Goal: Task Accomplishment & Management: Complete application form

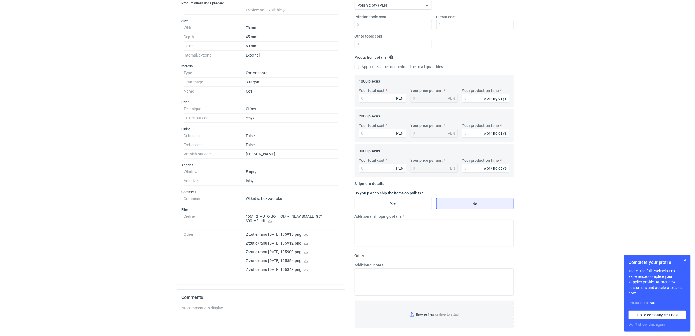
scroll to position [125, 0]
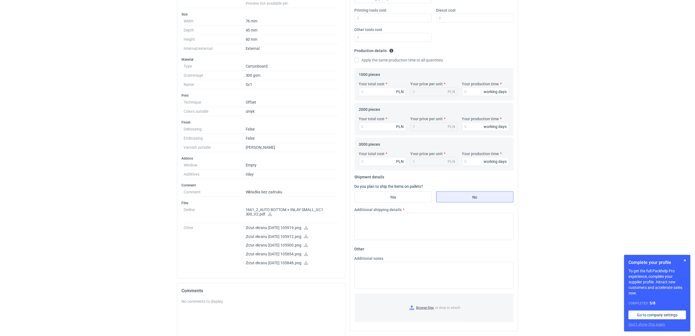
click at [308, 230] on icon at bounding box center [306, 228] width 4 height 4
click at [308, 238] on icon at bounding box center [306, 236] width 4 height 4
click at [308, 256] on icon at bounding box center [306, 254] width 4 height 4
click at [269, 216] on icon at bounding box center [270, 214] width 4 height 4
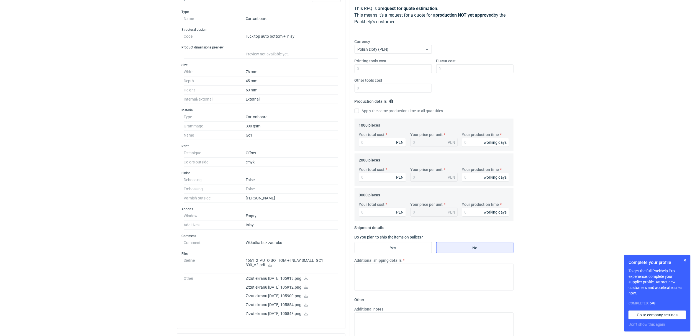
scroll to position [0, 0]
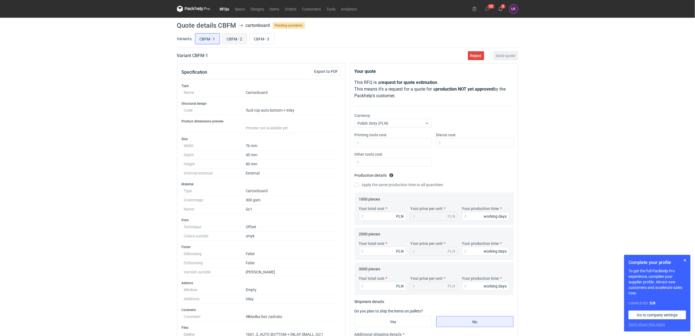
click at [238, 39] on input "CBFM - 2" at bounding box center [234, 39] width 24 height 11
radio input "true"
click at [263, 36] on input "CBFM - 3" at bounding box center [261, 39] width 24 height 11
radio input "true"
click at [240, 40] on input "CBFM - 2" at bounding box center [234, 39] width 24 height 11
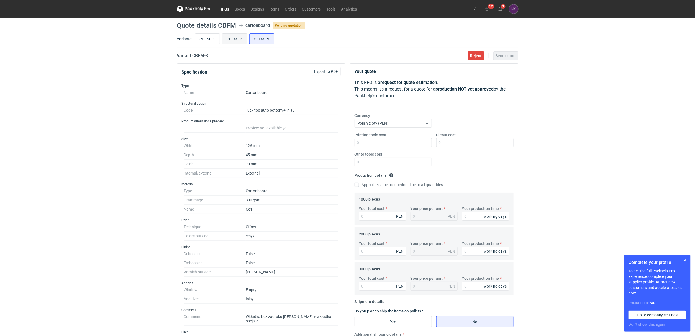
radio input "true"
click at [255, 40] on input "CBFM - 3" at bounding box center [261, 39] width 24 height 11
radio input "true"
click at [237, 42] on input "CBFM - 2" at bounding box center [234, 39] width 24 height 11
radio input "true"
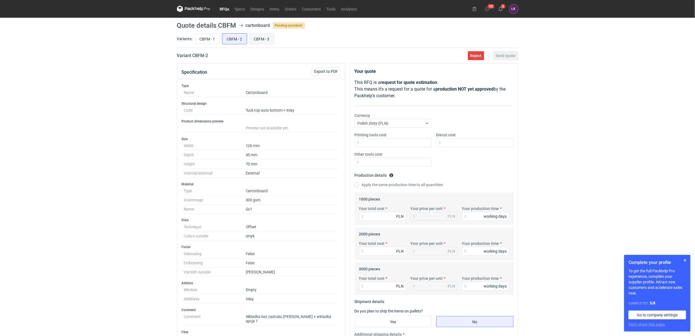
click at [262, 38] on input "CBFM - 3" at bounding box center [261, 39] width 24 height 11
radio input "true"
click at [213, 37] on input "CBFM - 1" at bounding box center [207, 39] width 24 height 11
radio input "true"
click at [146, 156] on div "RFQs Specs Designs Items Orders Customers Tools Analytics 12 3 [PERSON_NAME] Ko…" at bounding box center [347, 168] width 695 height 336
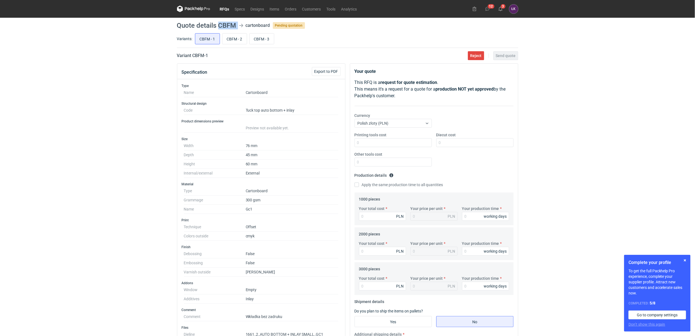
drag, startPoint x: 217, startPoint y: 22, endPoint x: 242, endPoint y: 23, distance: 24.9
click at [242, 23] on header "Quote details CBFM cartonboard Pending quotation" at bounding box center [347, 25] width 341 height 7
copy header "CBFM"
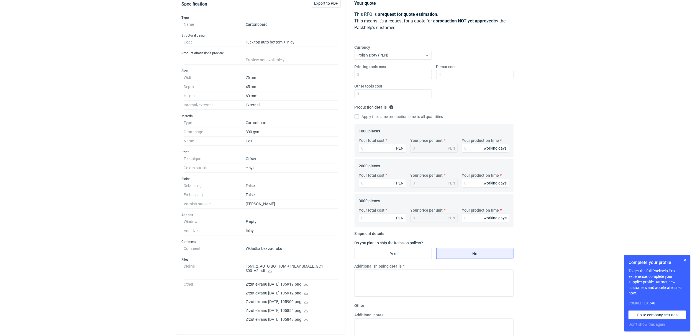
scroll to position [83, 0]
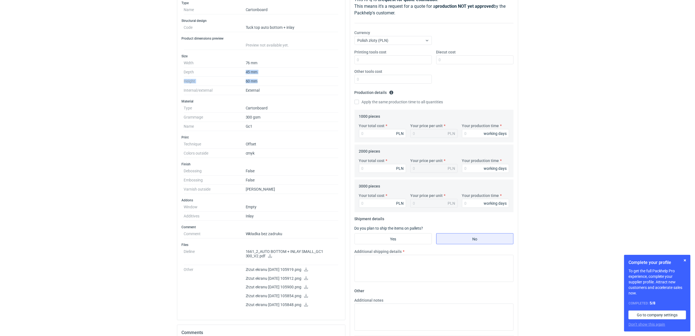
drag, startPoint x: 264, startPoint y: 83, endPoint x: 239, endPoint y: 73, distance: 26.6
click at [239, 73] on dl "Width 76 mm Depth 45 mm Height 60 mm Internal/external External" at bounding box center [261, 76] width 154 height 37
click at [99, 151] on div "RFQs Specs Designs Items Orders Customers Tools Analytics 12 3 [PERSON_NAME] Ko…" at bounding box center [347, 85] width 695 height 336
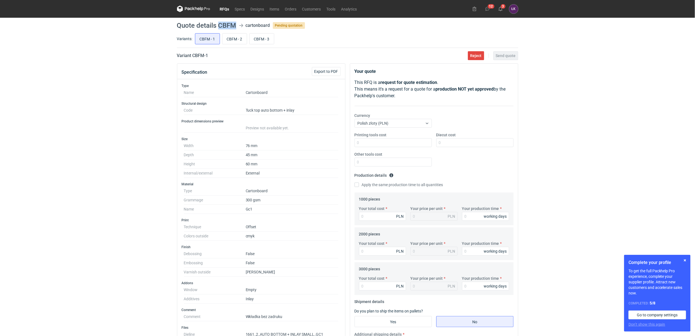
drag, startPoint x: 218, startPoint y: 25, endPoint x: 235, endPoint y: 24, distance: 16.9
click at [235, 24] on h1 "Quote details CBFM" at bounding box center [206, 25] width 59 height 7
copy h1 "CBFM"
click at [123, 175] on div "RFQs Specs Designs Items Orders Customers Tools Analytics 12 3 [PERSON_NAME] Ko…" at bounding box center [347, 168] width 695 height 336
drag, startPoint x: 262, startPoint y: 273, endPoint x: 172, endPoint y: 223, distance: 102.9
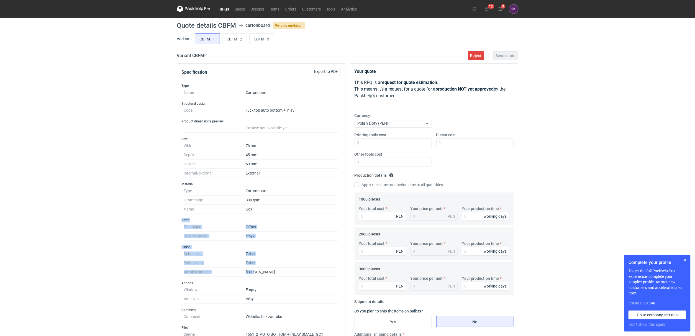
click at [172, 223] on div "RFQs Specs Designs Items Orders Customers Tools Analytics 12 3 [PERSON_NAME] Ko…" at bounding box center [347, 168] width 695 height 336
click at [153, 224] on div "RFQs Specs Designs Items Orders Customers Tools Analytics 12 3 [PERSON_NAME] Ko…" at bounding box center [347, 168] width 695 height 336
click at [234, 41] on input "CBFM - 2" at bounding box center [234, 39] width 24 height 11
radio input "true"
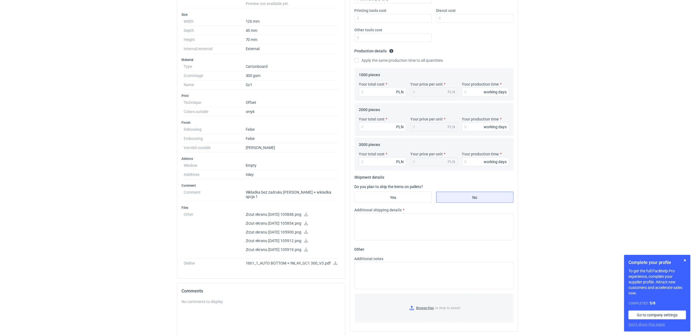
scroll to position [125, 0]
click at [335, 262] on icon at bounding box center [335, 263] width 4 height 4
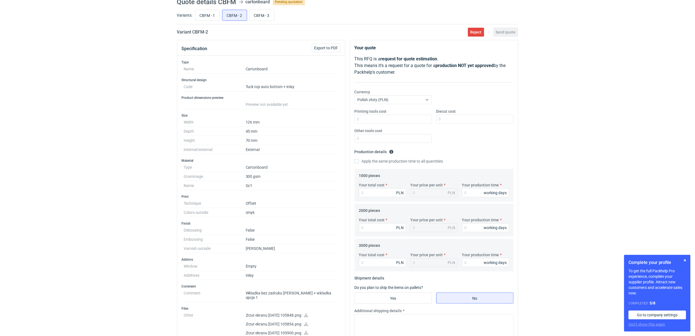
scroll to position [11, 0]
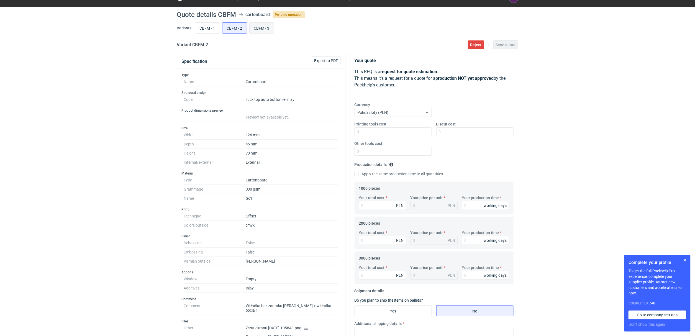
click at [267, 30] on input "CBFM - 3" at bounding box center [261, 28] width 24 height 11
radio input "true"
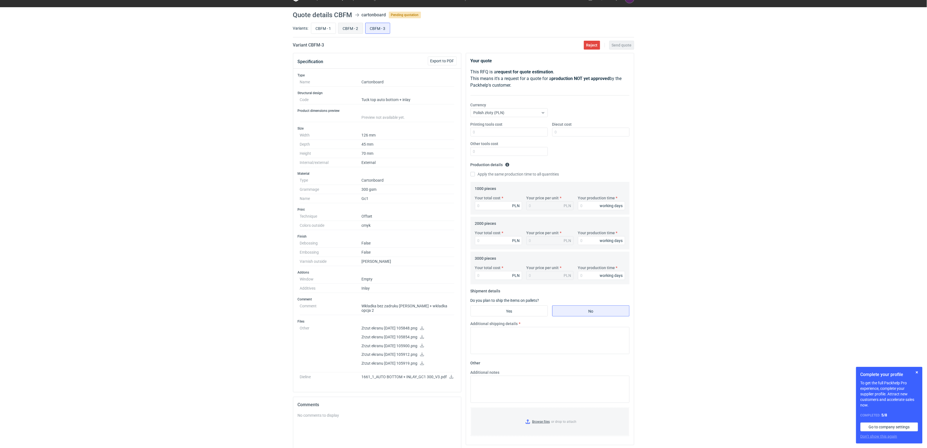
click at [351, 27] on input "CBFM - 2" at bounding box center [350, 28] width 24 height 11
radio input "true"
click at [374, 27] on input "CBFM - 3" at bounding box center [377, 28] width 24 height 11
radio input "true"
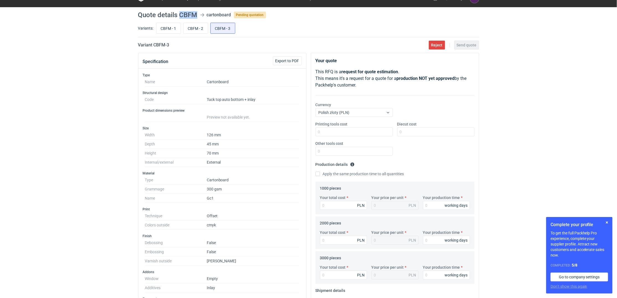
drag, startPoint x: 180, startPoint y: 14, endPoint x: 195, endPoint y: 14, distance: 15.5
click at [195, 14] on h1 "Quote details CBFM" at bounding box center [167, 15] width 59 height 7
copy h1 "CBFM"
click at [330, 207] on input "Your total cost" at bounding box center [343, 205] width 47 height 9
click at [166, 29] on input "CBFM - 1" at bounding box center [168, 28] width 24 height 11
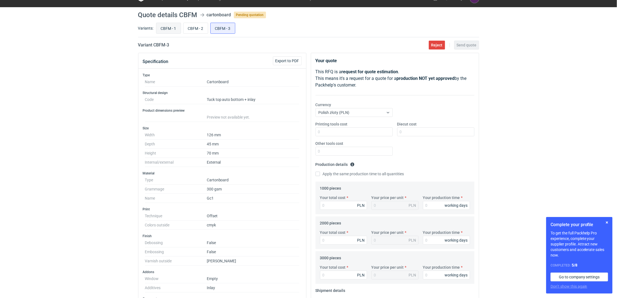
radio input "true"
click at [329, 206] on input "Your total cost" at bounding box center [343, 205] width 47 height 9
type input "2160"
type input "2.16"
type input "2160"
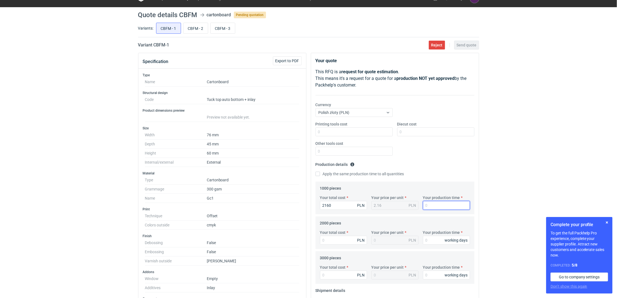
click at [434, 202] on input "Your production time" at bounding box center [446, 205] width 47 height 9
type input "15"
click at [358, 177] on label "Apply the same production time to all quantities" at bounding box center [360, 174] width 89 height 6
click at [320, 176] on input "Apply the same production time to all quantities" at bounding box center [318, 174] width 4 height 4
checkbox input "true"
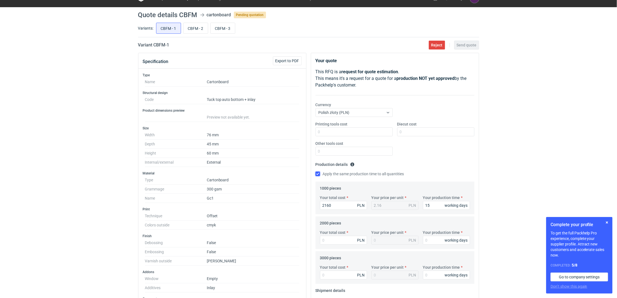
type input "15"
click at [344, 239] on input "Your total cost" at bounding box center [343, 240] width 47 height 9
type input "2640"
type input "1.32"
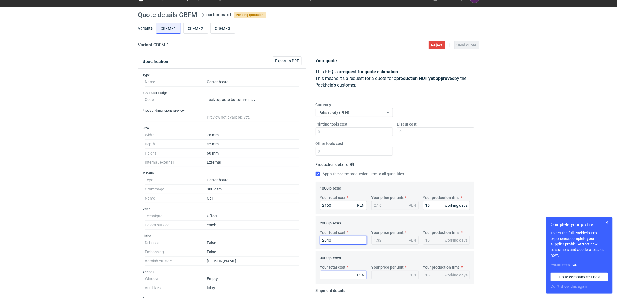
type input "2640"
click at [337, 273] on input "Your total cost" at bounding box center [343, 275] width 47 height 9
type input "2880"
type input "0.96"
type input "2880"
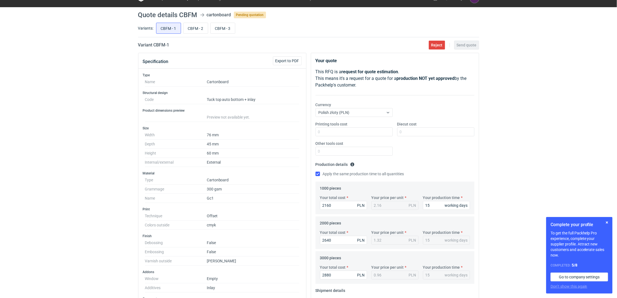
click at [504, 171] on div "RFQs Specs Designs Items Orders Customers Tools Analytics 12 3 [PERSON_NAME] Ko…" at bounding box center [308, 138] width 617 height 298
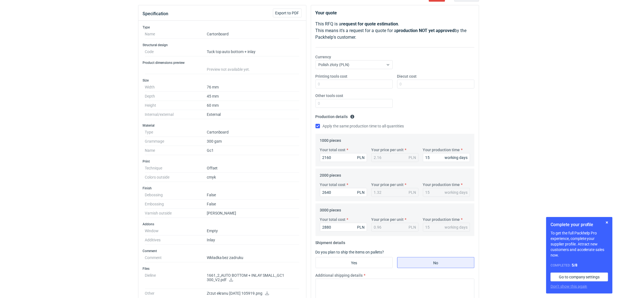
scroll to position [121, 0]
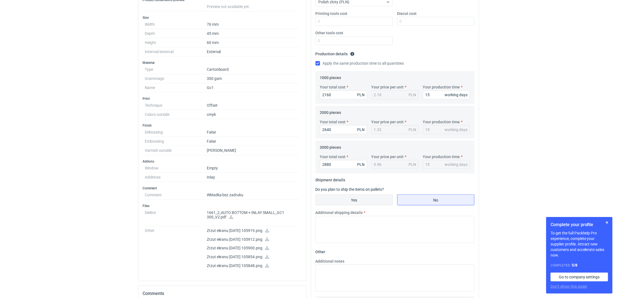
click at [376, 203] on input "Yes" at bounding box center [354, 200] width 77 height 11
radio input "true"
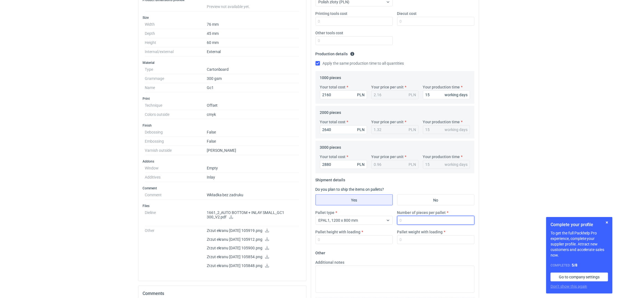
click at [405, 220] on input "Number of pieces per pallet" at bounding box center [435, 220] width 77 height 9
type input "3000"
click at [369, 219] on div "EPAL1, 1200 x 800 mm" at bounding box center [350, 221] width 68 height 8
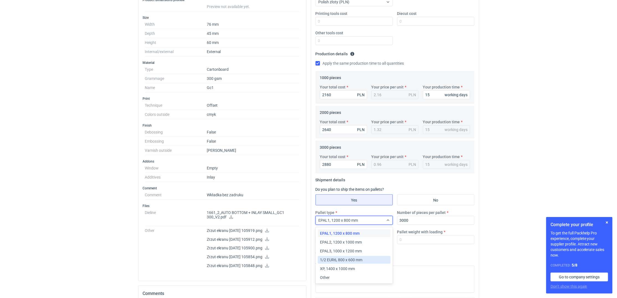
click at [339, 263] on span "1/2 EUR6, 800 x 600 mm" at bounding box center [341, 260] width 42 height 6
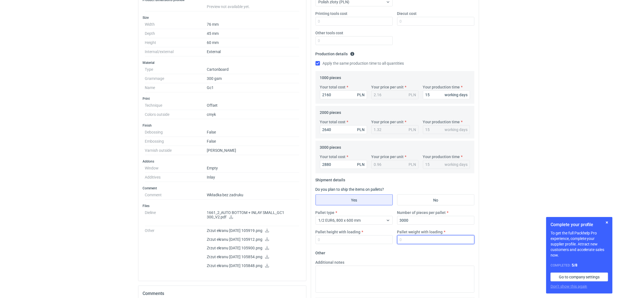
click at [403, 238] on input "Pallet weight with loading" at bounding box center [435, 240] width 77 height 9
type input "100"
click at [330, 240] on input "Pallet height with loading" at bounding box center [354, 240] width 77 height 9
type input "120"
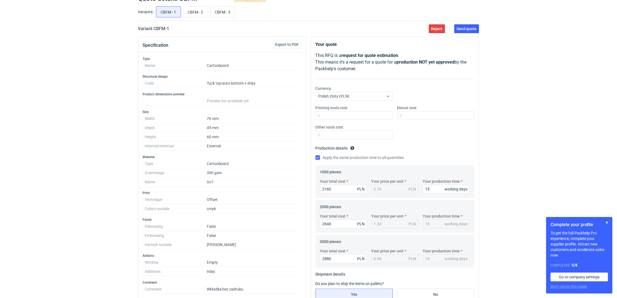
scroll to position [0, 0]
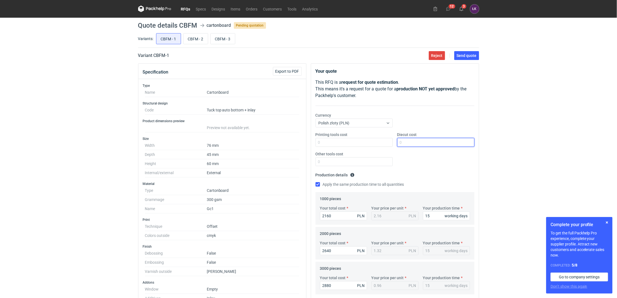
click at [417, 141] on input "Diecut cost" at bounding box center [435, 142] width 77 height 9
type input "1050"
click at [530, 131] on div "RFQs Specs Designs Items Orders Customers Tools Analytics 12 3 [PERSON_NAME] Ko…" at bounding box center [308, 149] width 617 height 298
click at [468, 58] on span "Send quote" at bounding box center [467, 56] width 20 height 4
click at [198, 40] on input "CBFM - 2" at bounding box center [196, 39] width 24 height 11
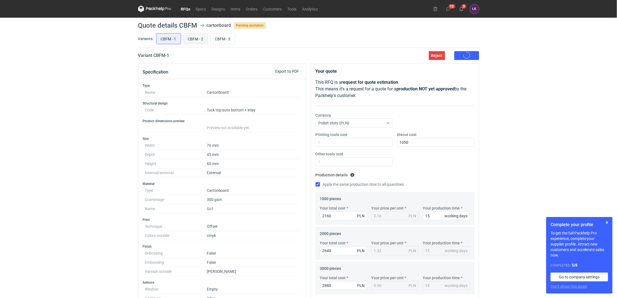
radio input "true"
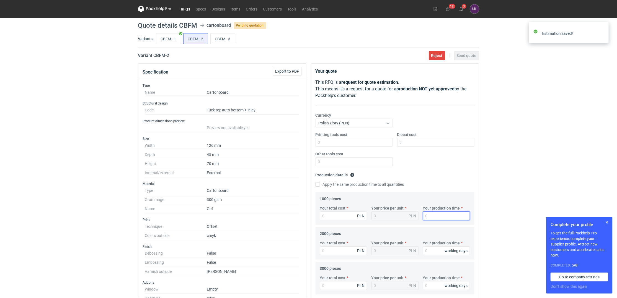
click at [430, 219] on input "Your production time" at bounding box center [446, 216] width 47 height 9
click at [351, 184] on label "Apply the same production time to all quantities" at bounding box center [360, 185] width 89 height 6
click at [320, 184] on input "Apply the same production time to all quantities" at bounding box center [318, 184] width 4 height 4
checkbox input "true"
click at [431, 216] on input "Your production time" at bounding box center [446, 216] width 47 height 9
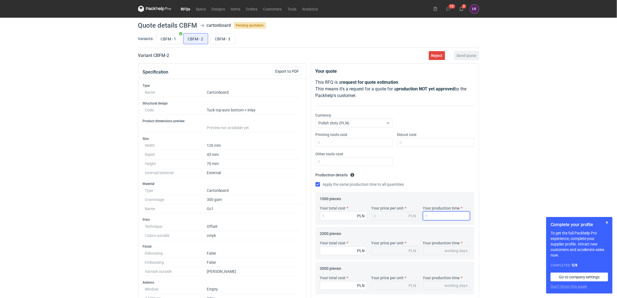
type input "1"
type input "15"
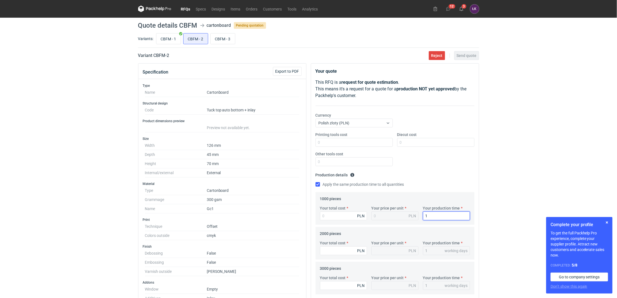
type input "15"
click at [320, 217] on input "Your total cost" at bounding box center [343, 216] width 47 height 9
type input "2380"
type input "2.38"
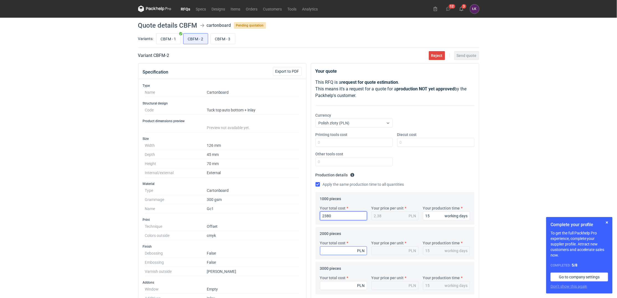
type input "2380"
click at [337, 248] on input "Your total cost" at bounding box center [343, 251] width 47 height 9
type input "2780"
type input "1.39"
type input "2780"
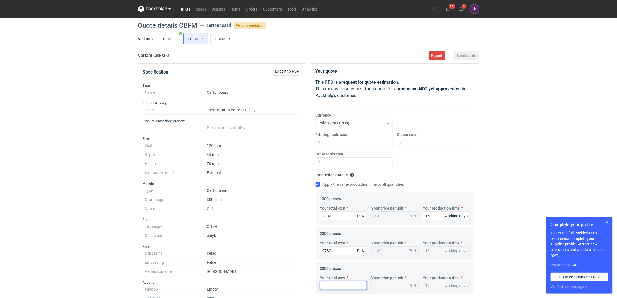
click at [333, 289] on input "Your total cost" at bounding box center [343, 286] width 47 height 9
type input "330"
type input "0.11"
type input "33"
type input "0.01"
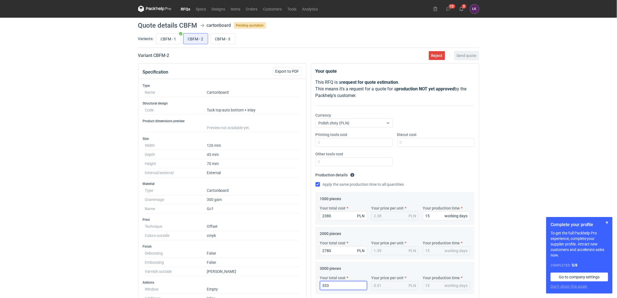
type input "3330"
type input "1.11"
type input "3330"
click at [487, 234] on div "RFQs Specs Designs Items Orders Customers Tools Analytics 12 3 [PERSON_NAME] Ko…" at bounding box center [308, 149] width 617 height 298
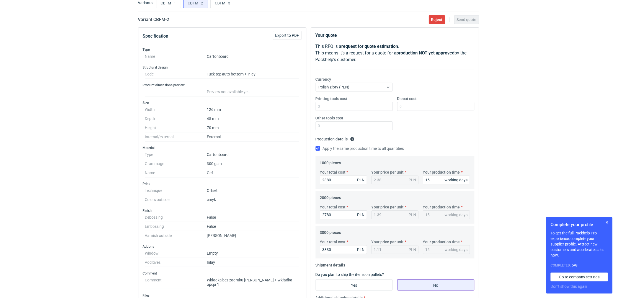
scroll to position [74, 0]
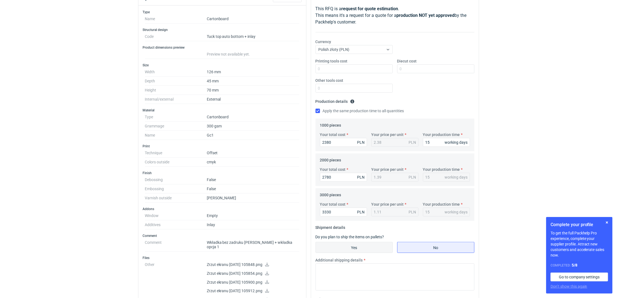
click at [365, 249] on input "Yes" at bounding box center [354, 248] width 77 height 11
radio input "true"
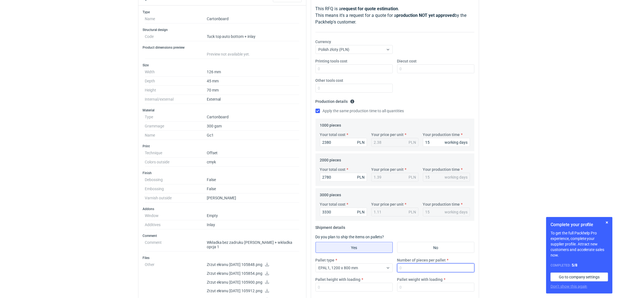
click at [429, 268] on input "Number of pieces per pallet" at bounding box center [435, 268] width 77 height 9
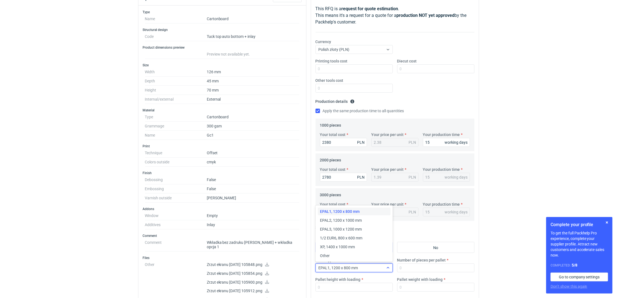
click at [354, 266] on div "EPAL1, 1200 x 800 mm" at bounding box center [339, 269] width 40 height 6
click at [341, 236] on span "1/2 EUR6, 800 x 600 mm" at bounding box center [341, 239] width 42 height 6
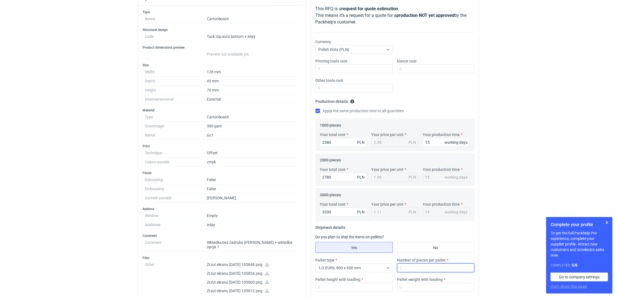
click at [405, 267] on input "Number of pieces per pallet" at bounding box center [435, 268] width 77 height 9
type input "3000"
click at [409, 288] on input "Pallet weight with loading" at bounding box center [435, 287] width 77 height 9
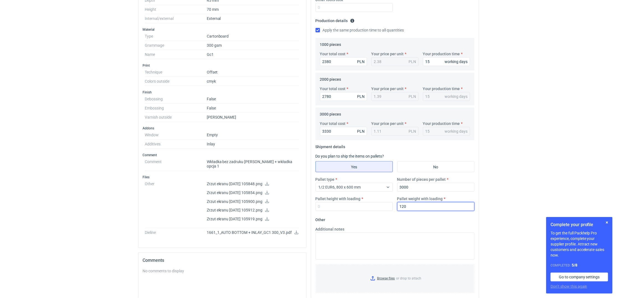
scroll to position [239, 0]
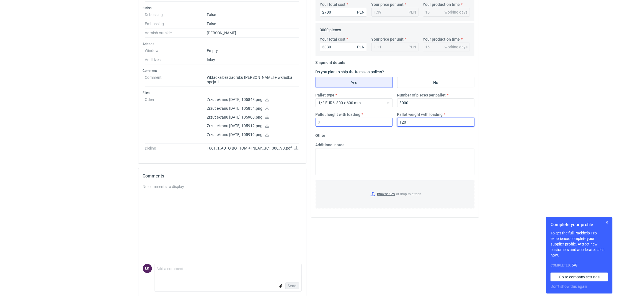
type input "120"
click at [335, 125] on input "Pallet height with loading" at bounding box center [354, 122] width 77 height 9
type input "140"
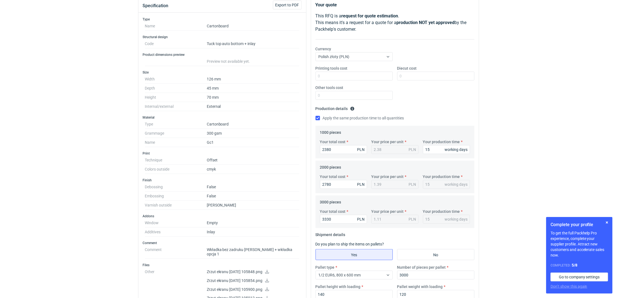
scroll to position [54, 0]
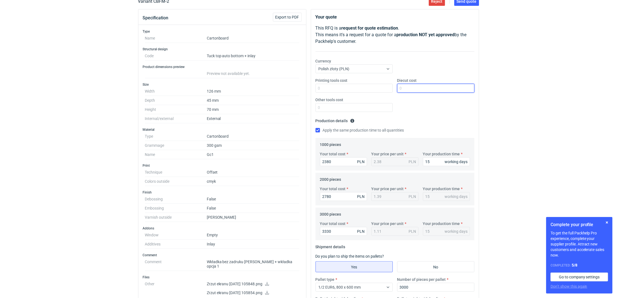
click at [422, 86] on input "Diecut cost" at bounding box center [435, 88] width 77 height 9
type input "1150"
click at [503, 102] on div "RFQs Specs Designs Items Orders Customers Tools Analytics 12 3 [PERSON_NAME] Ko…" at bounding box center [308, 95] width 617 height 298
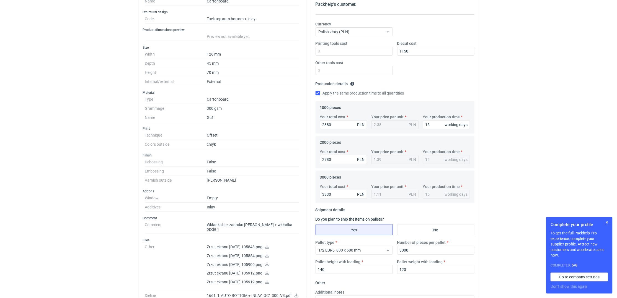
click at [517, 142] on div "RFQs Specs Designs Items Orders Customers Tools Analytics 12 3 [PERSON_NAME] Ko…" at bounding box center [308, 58] width 617 height 298
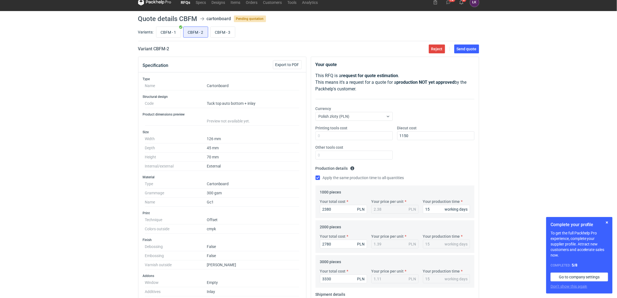
scroll to position [0, 0]
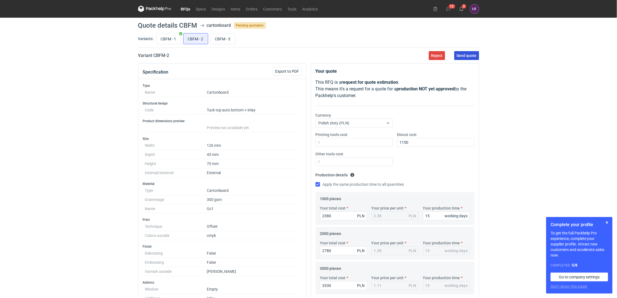
click at [470, 55] on span "Send quote" at bounding box center [467, 56] width 20 height 4
click at [225, 40] on input "CBFM - 3" at bounding box center [223, 39] width 24 height 11
radio input "true"
click at [406, 144] on input "Diecut cost" at bounding box center [435, 142] width 77 height 9
type input "1250"
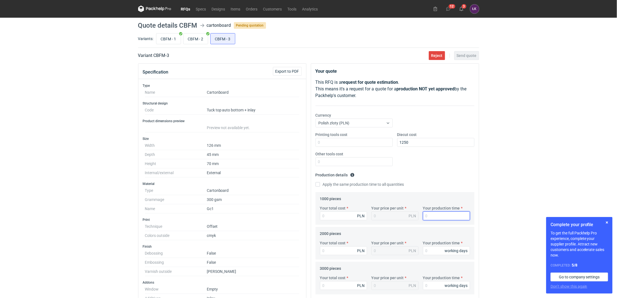
click at [433, 219] on input "Your production time" at bounding box center [446, 216] width 47 height 9
type input "15"
click at [192, 38] on input "CBFM - 2" at bounding box center [196, 39] width 24 height 11
radio input "true"
click at [192, 38] on input "CBFM - 2" at bounding box center [196, 39] width 24 height 11
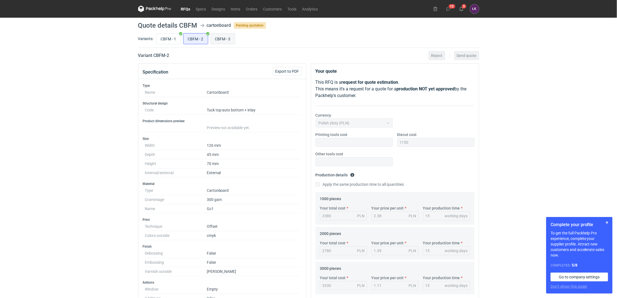
click at [226, 40] on input "CBFM - 3" at bounding box center [223, 39] width 24 height 11
radio input "true"
click at [329, 218] on input "Your total cost" at bounding box center [343, 216] width 47 height 9
type input "2380"
type input "2.38"
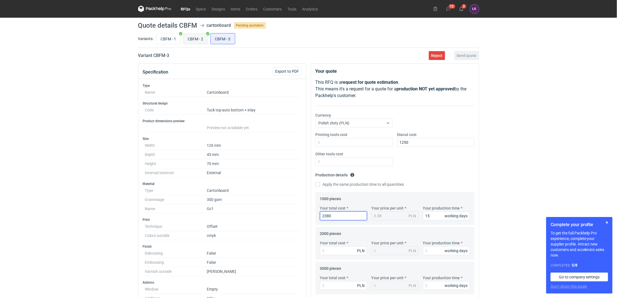
type input "2380"
click at [193, 42] on input "CBFM - 2" at bounding box center [196, 39] width 24 height 11
radio input "true"
click at [193, 42] on input "CBFM - 2" at bounding box center [196, 39] width 24 height 11
click at [224, 38] on input "CBFM - 3" at bounding box center [223, 39] width 24 height 11
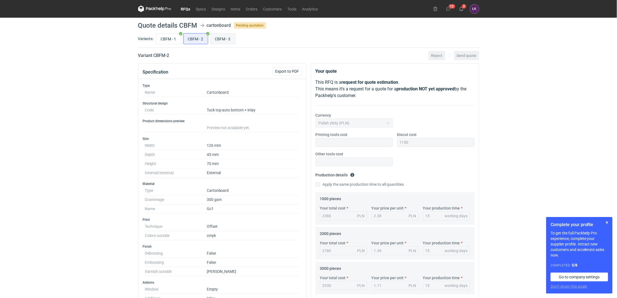
radio input "true"
click at [325, 248] on input "Your total cost" at bounding box center [343, 251] width 47 height 9
type input "2780"
type input "1.39"
type input "2780"
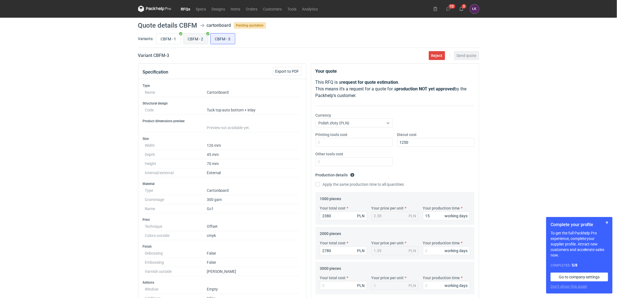
click at [198, 40] on input "CBFM - 2" at bounding box center [196, 39] width 24 height 11
radio input "true"
click at [231, 39] on input "CBFM - 3" at bounding box center [223, 39] width 24 height 11
radio input "true"
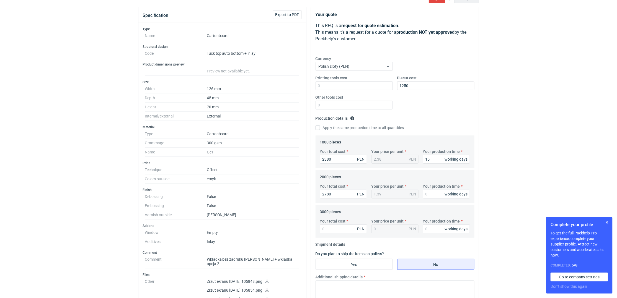
scroll to position [147, 0]
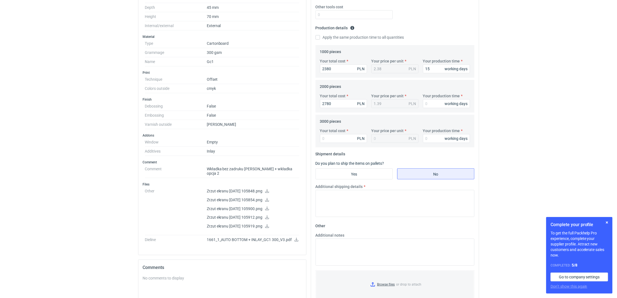
click at [331, 143] on div "Your total cost PLN Your price per unit PLN Your production time working days" at bounding box center [395, 137] width 154 height 19
click at [331, 138] on input "Your total cost" at bounding box center [343, 138] width 47 height 9
type input "3330"
type input "1.11"
type input "3330"
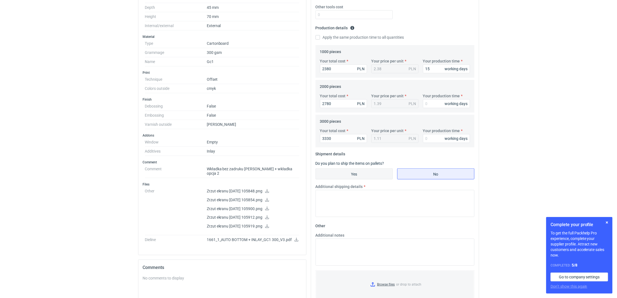
click at [353, 175] on input "Yes" at bounding box center [354, 174] width 77 height 11
radio input "true"
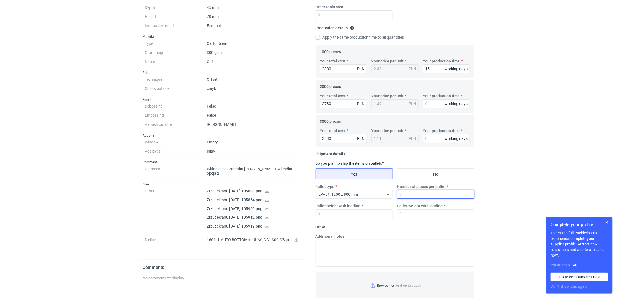
click at [417, 193] on input "Number of pieces per pallet" at bounding box center [435, 194] width 77 height 9
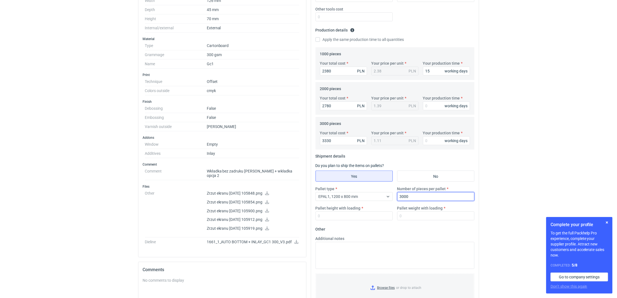
scroll to position [0, 0]
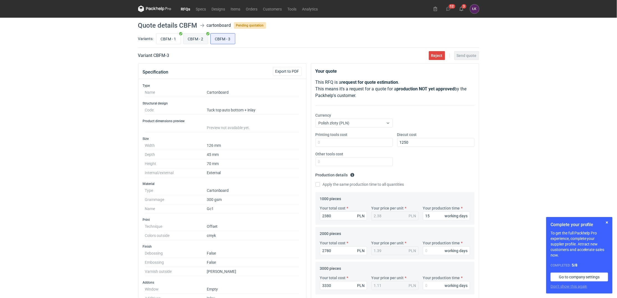
type input "3000"
click at [202, 41] on input "CBFM - 2" at bounding box center [196, 39] width 24 height 11
radio input "true"
click at [225, 38] on input "CBFM - 3" at bounding box center [223, 39] width 24 height 11
radio input "true"
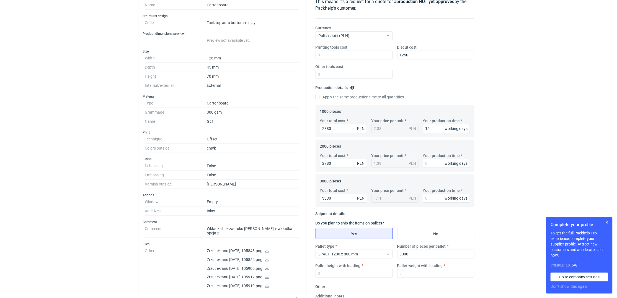
scroll to position [147, 0]
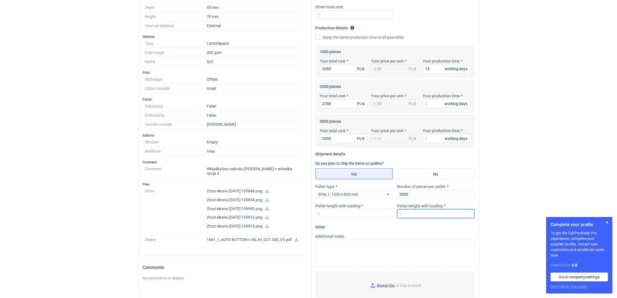
click at [426, 214] on input "Pallet weight with loading" at bounding box center [435, 214] width 77 height 9
type input "120"
click at [355, 215] on input "Pallet height with loading" at bounding box center [354, 214] width 77 height 9
type input "140"
click at [359, 194] on div "EPAL1, 1200 x 800 mm" at bounding box center [350, 195] width 68 height 8
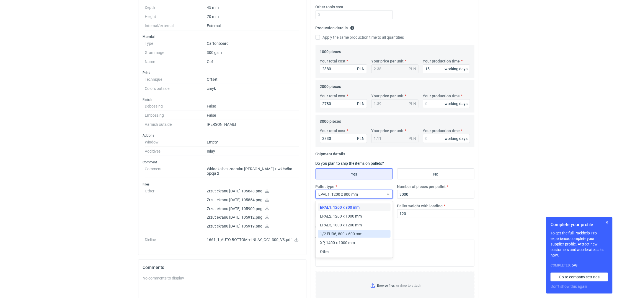
click at [335, 233] on span "1/2 EUR6, 800 x 600 mm" at bounding box center [341, 234] width 42 height 6
click at [513, 151] on html "RFQs Specs Designs Items Orders Customers Tools Analytics 12 3 [PERSON_NAME] Ko…" at bounding box center [308, 2] width 617 height 298
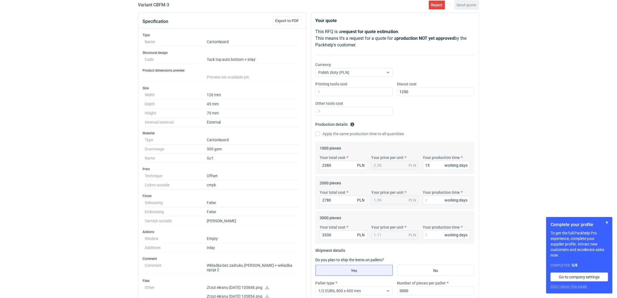
scroll to position [37, 0]
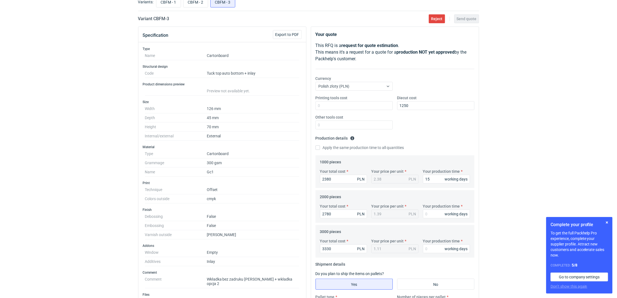
click at [361, 150] on label "Apply the same production time to all quantities" at bounding box center [360, 148] width 89 height 6
click at [320, 150] on input "Apply the same production time to all quantities" at bounding box center [318, 148] width 4 height 4
checkbox input "true"
type input "15"
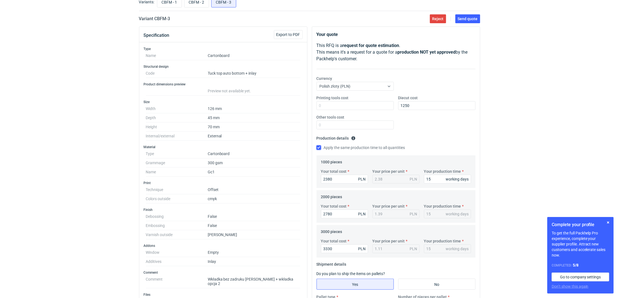
scroll to position [0, 0]
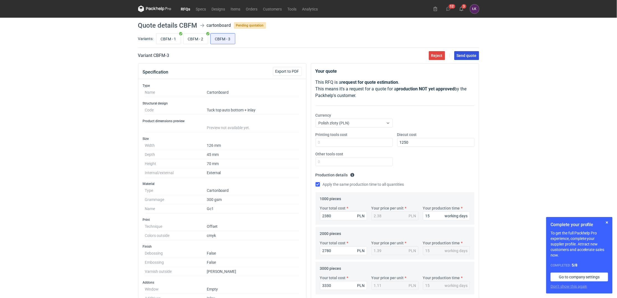
click at [468, 57] on span "Send quote" at bounding box center [467, 56] width 20 height 4
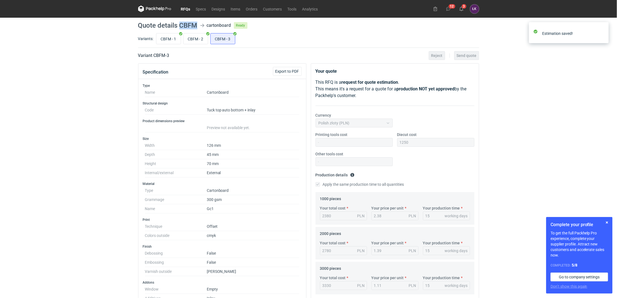
drag, startPoint x: 180, startPoint y: 23, endPoint x: 195, endPoint y: 23, distance: 15.2
click at [195, 23] on h1 "Quote details CBFM" at bounding box center [167, 25] width 59 height 7
copy h1 "CBFM"
click at [464, 4] on button "3" at bounding box center [461, 8] width 9 height 9
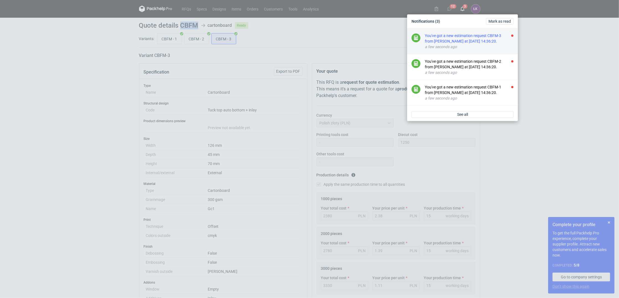
click at [463, 40] on div "You've got a new estimation request CBFM-3 from [PERSON_NAME] at [DATE] 14:36:2…" at bounding box center [469, 38] width 89 height 11
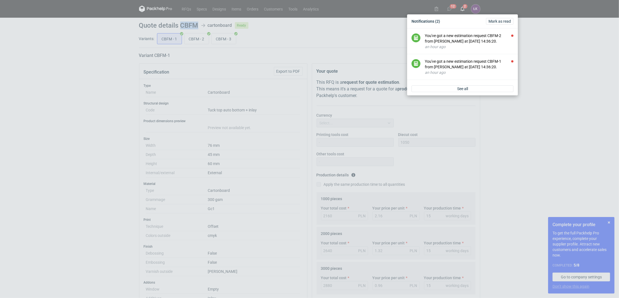
click at [463, 40] on div "You've got a new estimation request CBFM-2 from [PERSON_NAME] at [DATE] 14:36:2…" at bounding box center [469, 38] width 89 height 11
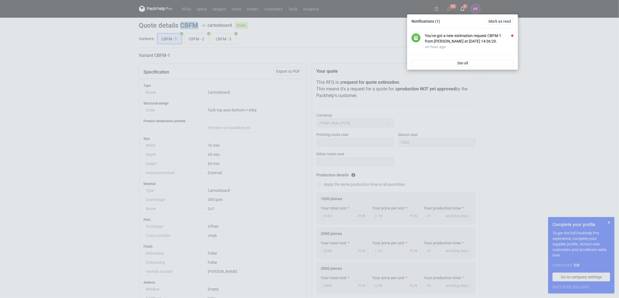
click at [463, 40] on div "You've got a new estimation request CBFM-1 from [PERSON_NAME] at [DATE] 14:36:2…" at bounding box center [469, 38] width 89 height 11
click at [535, 89] on div "Notifications [PERSON_NAME] as read Good job, you're up to date. When someone i…" at bounding box center [309, 149] width 619 height 298
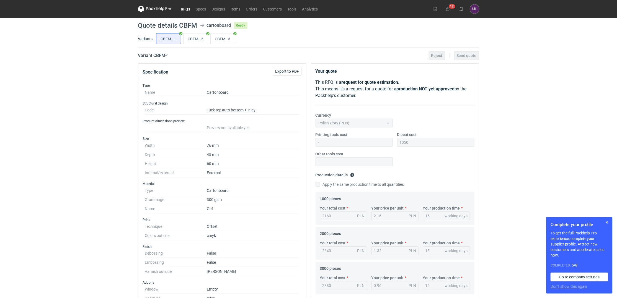
click at [184, 10] on link "RFQs" at bounding box center [185, 9] width 15 height 7
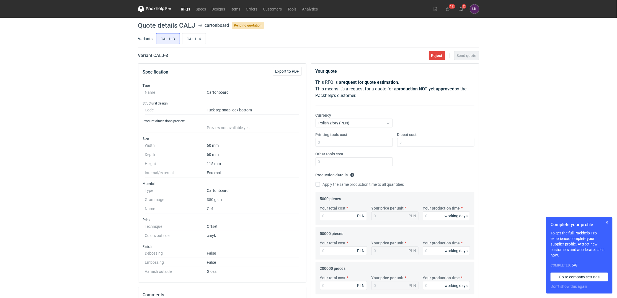
click at [80, 83] on div "RFQs Specs Designs Items Orders Customers Tools Analytics 12 2 [PERSON_NAME] Ko…" at bounding box center [308, 149] width 617 height 298
click at [76, 141] on div "RFQs Specs Designs Items Orders Customers Tools Analytics 12 2 [PERSON_NAME] Ko…" at bounding box center [308, 149] width 617 height 298
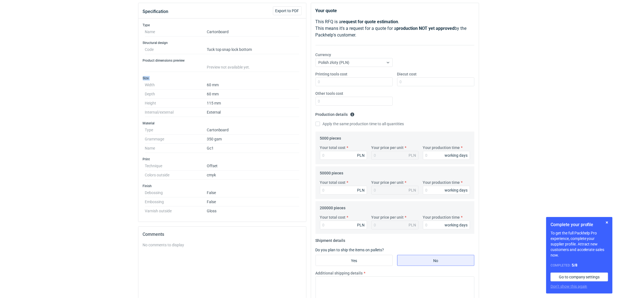
scroll to position [74, 0]
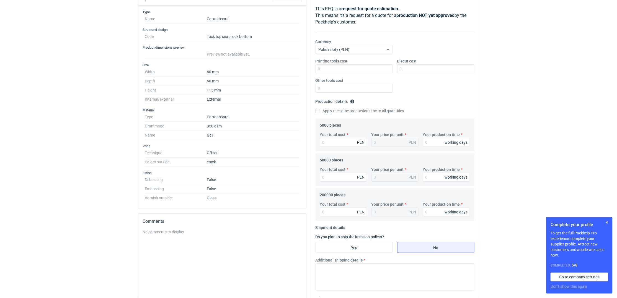
click at [80, 142] on div "RFQs Specs Designs Items Orders Customers Tools Analytics 12 2 [PERSON_NAME] Ko…" at bounding box center [308, 75] width 617 height 298
click at [95, 68] on div "RFQs Specs Designs Items Orders Customers Tools Analytics 12 2 [PERSON_NAME] Ko…" at bounding box center [308, 75] width 617 height 298
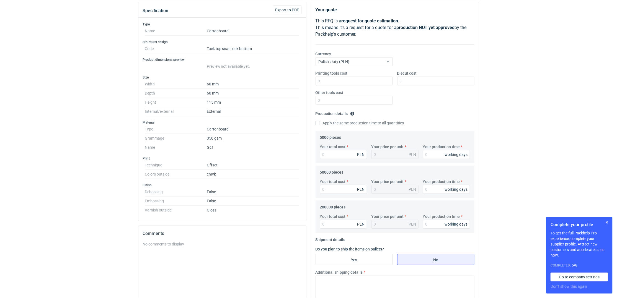
scroll to position [0, 0]
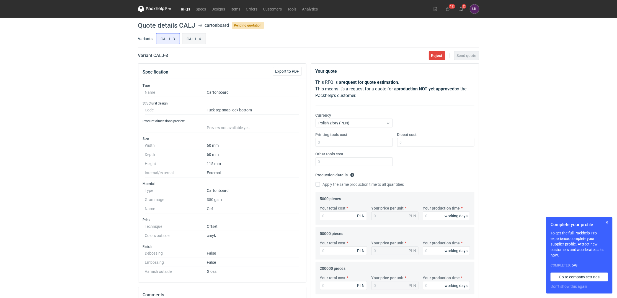
click at [194, 37] on input "CALJ - 4" at bounding box center [193, 39] width 23 height 11
radio input "true"
click at [159, 37] on input "CALJ - 3" at bounding box center [167, 39] width 23 height 11
radio input "true"
click at [122, 166] on div "RFQs Specs Designs Items Orders Customers Tools Analytics 12 2 ŁK Łukasz Kowals…" at bounding box center [308, 149] width 617 height 298
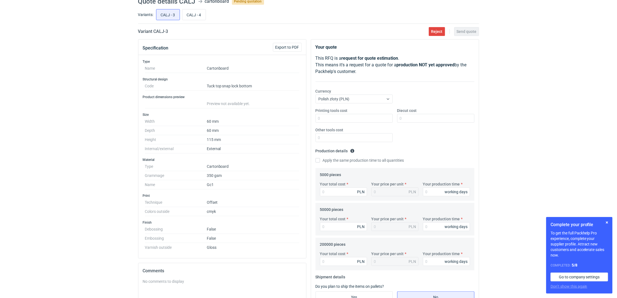
scroll to position [37, 0]
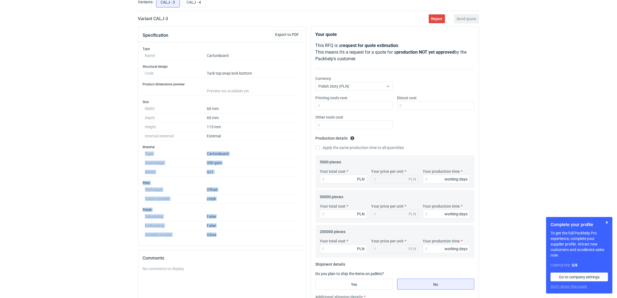
drag, startPoint x: 241, startPoint y: 236, endPoint x: 133, endPoint y: 153, distance: 136.2
click at [133, 152] on div "RFQs Specs Designs Items Orders Customers Tools Analytics 12 2 ŁK Łukasz Kowals…" at bounding box center [308, 112] width 617 height 298
click at [83, 175] on div "RFQs Specs Designs Items Orders Customers Tools Analytics 12 2 ŁK Łukasz Kowals…" at bounding box center [308, 112] width 617 height 298
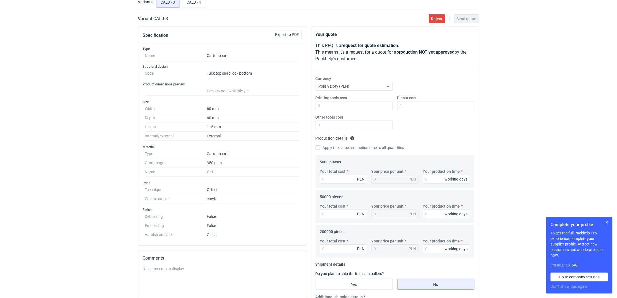
click at [37, 132] on div "RFQs Specs Designs Items Orders Customers Tools Analytics 12 2 ŁK Łukasz Kowals…" at bounding box center [308, 112] width 617 height 298
click at [338, 182] on input "Your total cost" at bounding box center [343, 179] width 47 height 9
type input "4250"
type input "0.85"
type input "4250"
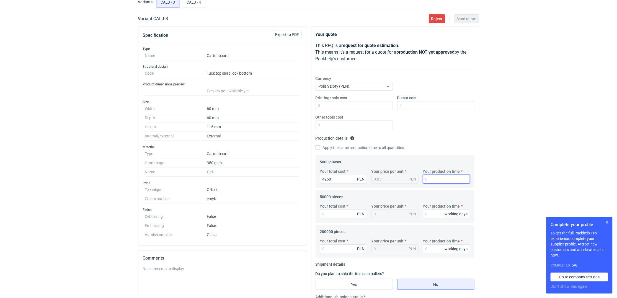
click at [436, 179] on input "Your production time" at bounding box center [446, 179] width 47 height 9
type input "15"
click at [367, 145] on label "Apply the same production time to all quantities" at bounding box center [360, 148] width 89 height 6
click at [320, 146] on input "Apply the same production time to all quantities" at bounding box center [318, 148] width 4 height 4
checkbox input "true"
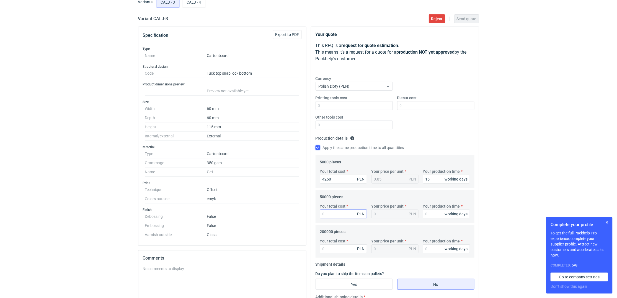
type input "15"
click at [336, 219] on input "Your total cost" at bounding box center [343, 214] width 47 height 9
type input "12350"
type input "0.25"
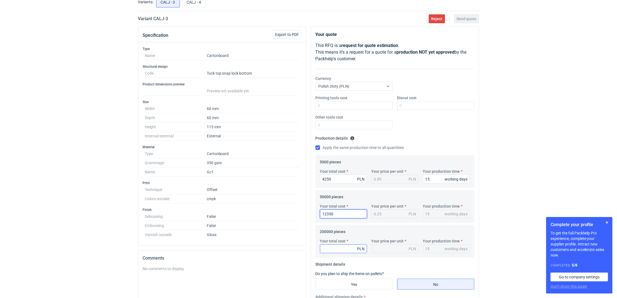
type input "12350"
click at [332, 247] on input "Your total cost" at bounding box center [343, 249] width 47 height 9
type input "39600"
type input "0.2"
type input "39600"
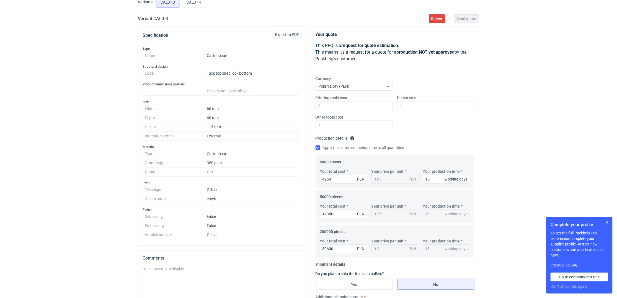
click at [516, 203] on div "RFQs Specs Designs Items Orders Customers Tools Analytics 12 2 ŁK Łukasz Kowals…" at bounding box center [308, 112] width 617 height 298
click at [360, 282] on input "Yes" at bounding box center [354, 284] width 77 height 11
radio input "true"
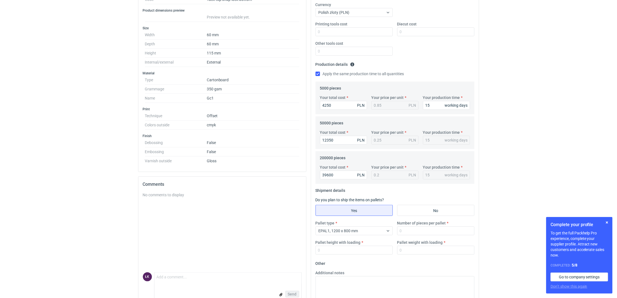
scroll to position [0, 0]
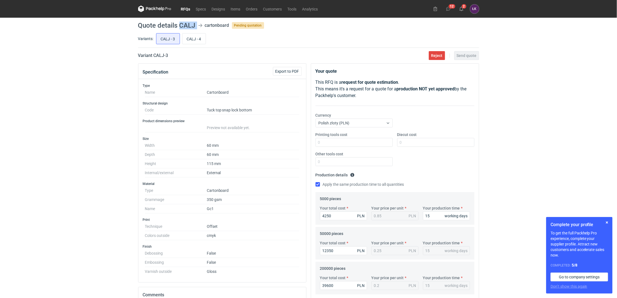
drag, startPoint x: 181, startPoint y: 25, endPoint x: 198, endPoint y: 24, distance: 16.9
click at [198, 24] on header "Quote details CALJ cartonboard Pending quotation" at bounding box center [308, 25] width 341 height 7
copy header "CALJ"
drag, startPoint x: 413, startPoint y: 140, endPoint x: 574, endPoint y: 107, distance: 165.1
click at [413, 140] on input "Diecut cost" at bounding box center [435, 142] width 77 height 9
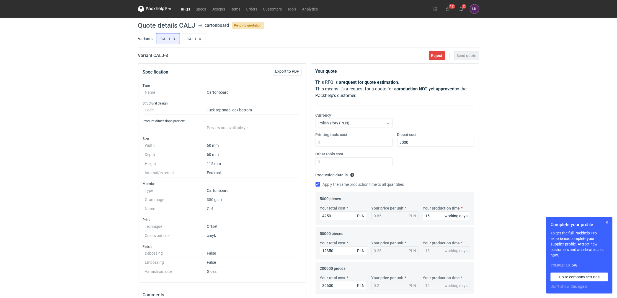
click at [531, 141] on div "RFQs Specs Designs Items Orders Customers Tools Analytics 12 2 ŁK Łukasz Kowals…" at bounding box center [308, 149] width 617 height 298
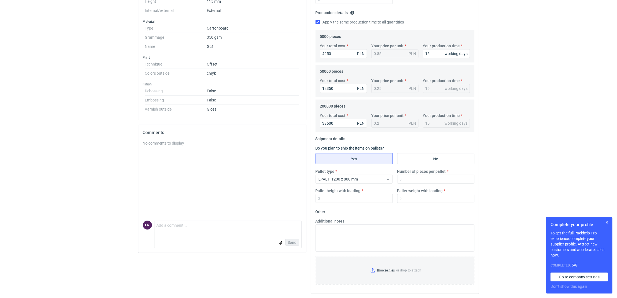
scroll to position [52, 0]
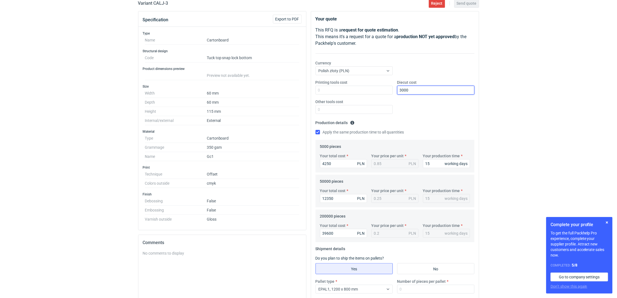
drag, startPoint x: 422, startPoint y: 89, endPoint x: 371, endPoint y: 80, distance: 51.6
click at [371, 80] on div "Printing tools cost Diecut cost 3000 Other tools cost" at bounding box center [394, 99] width 163 height 39
type input "2800"
click at [535, 114] on div "RFQs Specs Designs Items Orders Customers Tools Analytics 12 2 ŁK Łukasz Kowals…" at bounding box center [308, 97] width 617 height 298
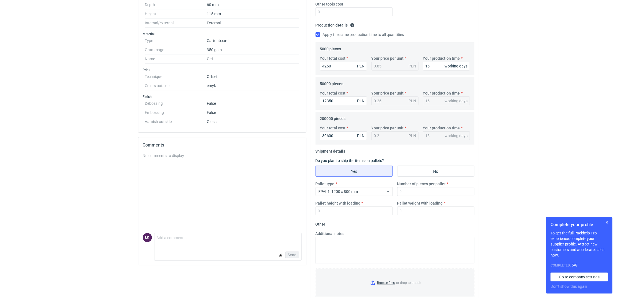
scroll to position [163, 0]
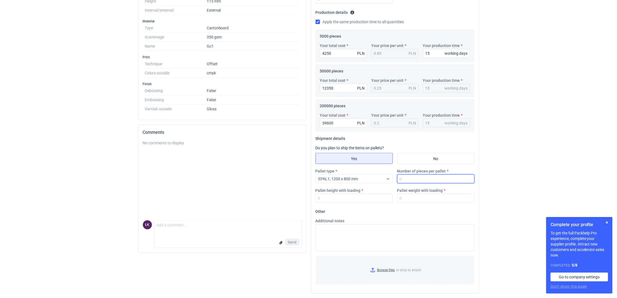
click at [418, 179] on input "Number of pieces per pallet" at bounding box center [435, 179] width 77 height 9
type input "15000"
click at [421, 199] on input "Pallet weight with loading" at bounding box center [435, 198] width 77 height 9
type input "350"
click at [337, 197] on input "Pallet height with loading" at bounding box center [354, 198] width 77 height 9
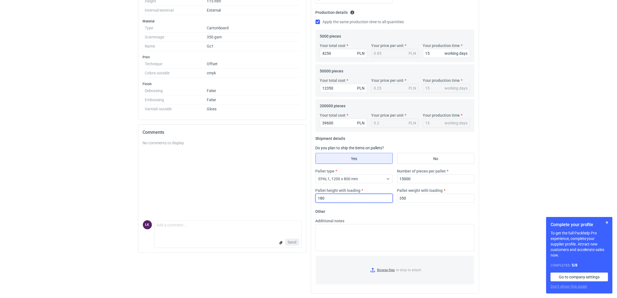
type input "180"
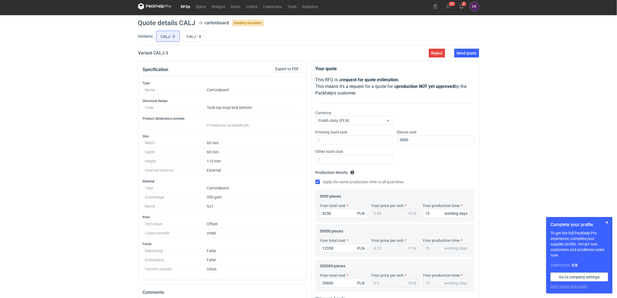
scroll to position [0, 0]
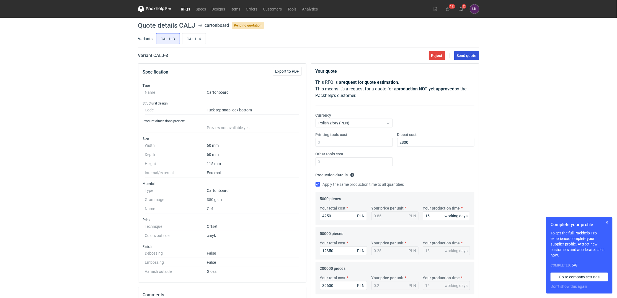
click at [475, 54] on span "Send quote" at bounding box center [467, 56] width 20 height 4
drag, startPoint x: 185, startPoint y: 25, endPoint x: 196, endPoint y: 26, distance: 11.1
click at [196, 26] on header "Quote details CALJ cartonboard Pending quotation" at bounding box center [308, 25] width 341 height 7
copy h1 "CALJ"
click at [197, 40] on input "CALJ - 4" at bounding box center [193, 39] width 23 height 11
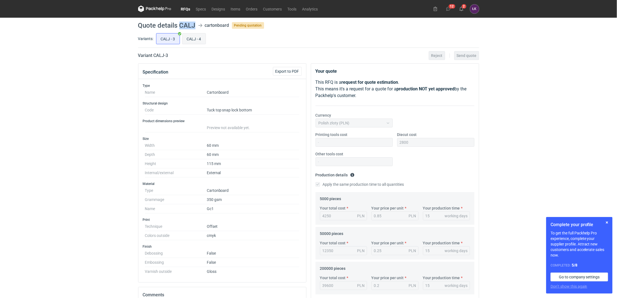
radio input "true"
click at [202, 42] on input "CALJ - 4" at bounding box center [193, 39] width 23 height 11
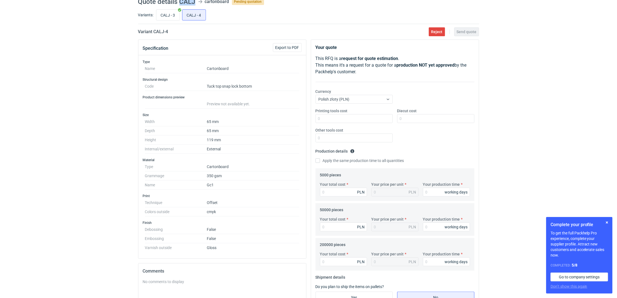
scroll to position [37, 0]
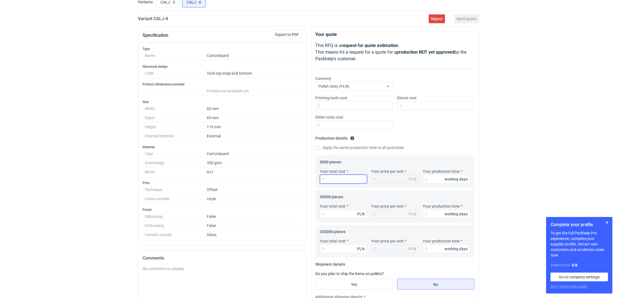
click at [325, 179] on input "Your total cost" at bounding box center [343, 179] width 47 height 9
type input "4350"
type input "0.87"
type input "4350"
click at [436, 177] on input "Your production time" at bounding box center [446, 179] width 47 height 9
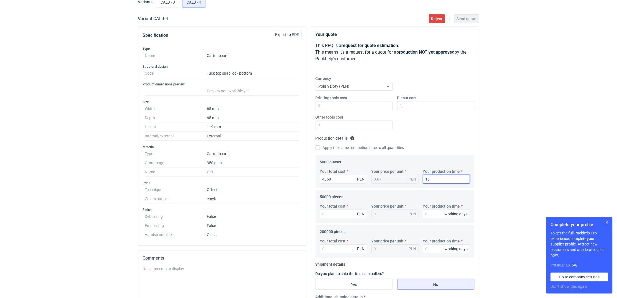
type input "15"
click at [323, 148] on label "Apply the same production time to all quantities" at bounding box center [360, 148] width 89 height 6
click at [320, 148] on input "Apply the same production time to all quantities" at bounding box center [318, 148] width 4 height 4
checkbox input "true"
type input "15"
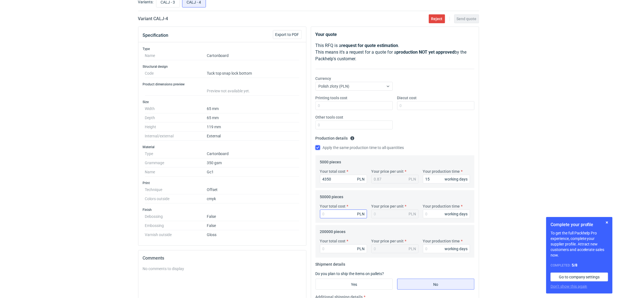
type input "15"
click at [331, 215] on input "Your total cost" at bounding box center [343, 214] width 47 height 9
type input "13500"
type input "0.27"
type input "13500"
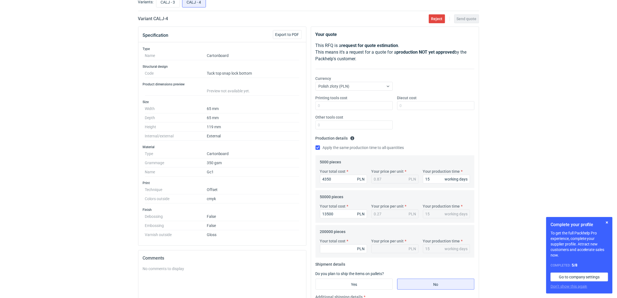
click at [333, 244] on label "Your total cost" at bounding box center [333, 242] width 26 height 6
click at [333, 245] on input "Your total cost" at bounding box center [343, 249] width 47 height 9
type input "44400"
type input "0.22"
type input "444000"
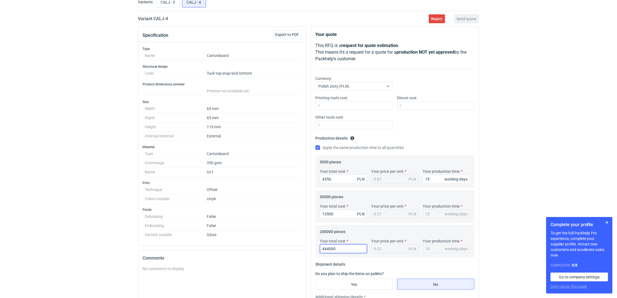
type input "2.22"
type input "44400"
type input "0.22"
type input "44400"
click at [493, 205] on div "RFQs Specs Designs Items Orders Customers Tools Analytics 12 2 ŁK Łukasz Kowals…" at bounding box center [308, 112] width 617 height 298
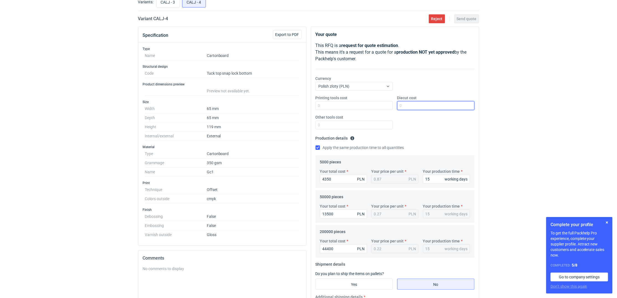
click at [418, 107] on input "Diecut cost" at bounding box center [435, 105] width 77 height 9
type input "2500"
click at [499, 154] on div "RFQs Specs Designs Items Orders Customers Tools Analytics 12 2 ŁK Łukasz Kowals…" at bounding box center [308, 112] width 617 height 298
click at [343, 284] on input "Yes" at bounding box center [354, 284] width 77 height 11
radio input "true"
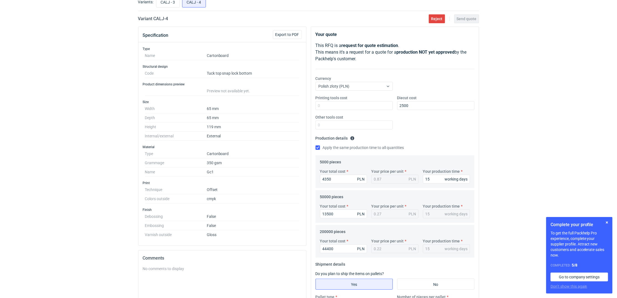
scroll to position [163, 0]
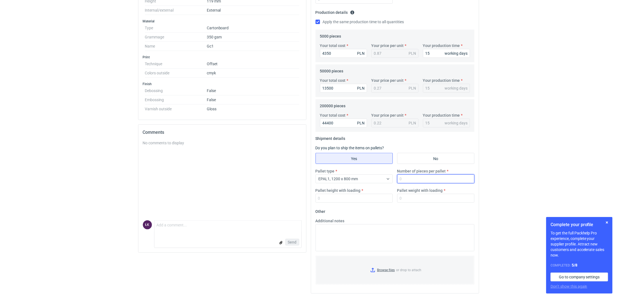
click at [412, 181] on input "Number of pieces per pallet" at bounding box center [435, 179] width 77 height 9
type input "15000"
click at [424, 200] on input "Pallet weight with loading" at bounding box center [435, 198] width 77 height 9
type input "350"
click at [338, 200] on input "Pallet height with loading" at bounding box center [354, 198] width 77 height 9
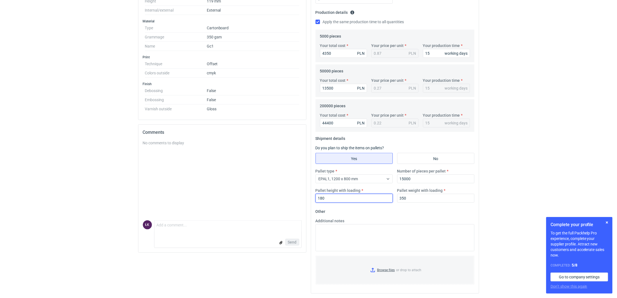
type input "180"
click at [475, 169] on div "Number of pieces per pallet 15000" at bounding box center [436, 176] width 82 height 15
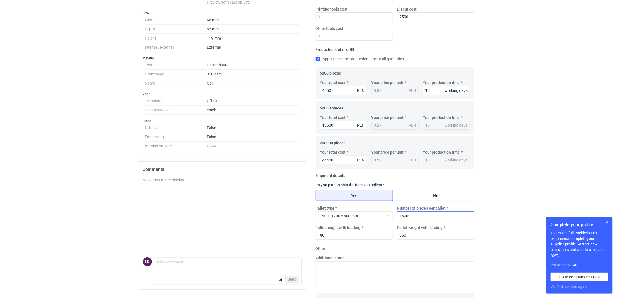
scroll to position [126, 0]
drag, startPoint x: 422, startPoint y: 219, endPoint x: 382, endPoint y: 219, distance: 41.0
click at [382, 219] on div "Pallet type EPAL1, 1200 x 800 mm Number of pieces per pallet 15000 Pallet heigh…" at bounding box center [394, 224] width 163 height 39
type input "14000"
click at [521, 122] on div "RFQs Specs Designs Items Orders Customers Tools Analytics 12 2 ŁK Łukasz Kowals…" at bounding box center [308, 23] width 617 height 298
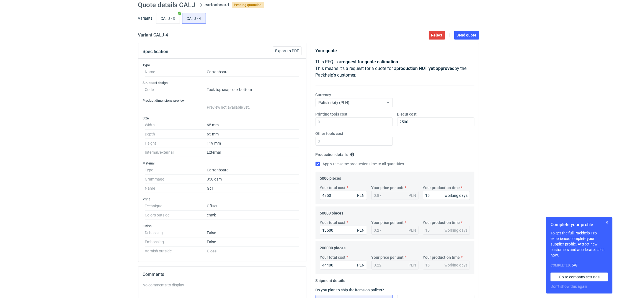
scroll to position [16, 0]
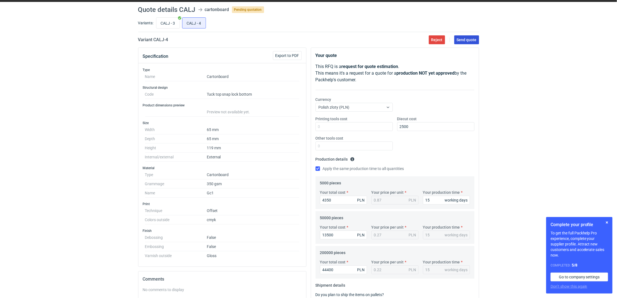
click at [473, 42] on span "Send quote" at bounding box center [467, 40] width 20 height 4
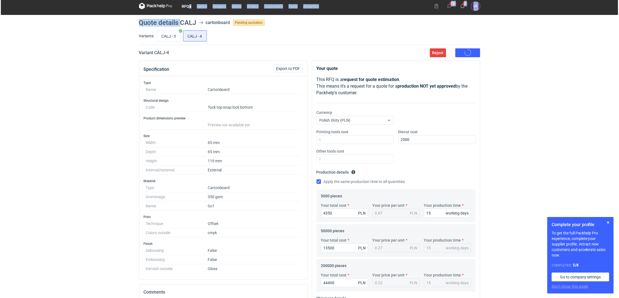
scroll to position [0, 0]
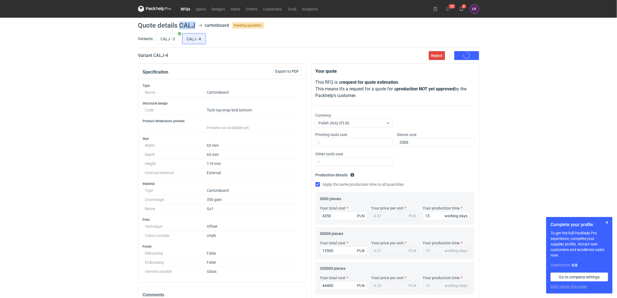
drag, startPoint x: 180, startPoint y: 6, endPoint x: 195, endPoint y: 27, distance: 26.4
click at [195, 27] on header "Quote details CALJ cartonboard Pending quotation" at bounding box center [308, 25] width 341 height 7
copy h1 "CALJ"
click at [189, 8] on link "RFQs" at bounding box center [185, 9] width 15 height 7
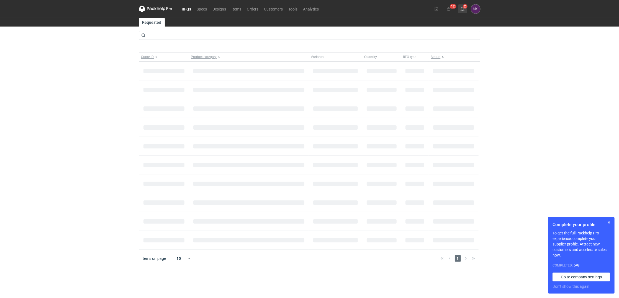
click at [465, 10] on button "2" at bounding box center [462, 8] width 9 height 9
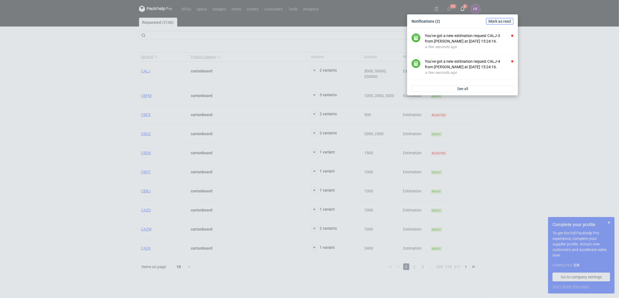
click at [505, 18] on button "Mark as read" at bounding box center [499, 21] width 27 height 7
click at [531, 51] on div "Notifications (2) Mark as read You've got a new estimation request CALJ-3 from …" at bounding box center [309, 149] width 619 height 298
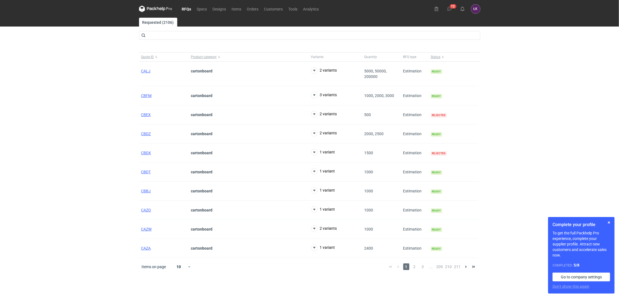
click at [530, 74] on div "RFQs Specs Designs Items Orders Customers Tools Analytics 12 ŁK Łukasz Kowalski…" at bounding box center [309, 149] width 619 height 298
